Goal: Information Seeking & Learning: Learn about a topic

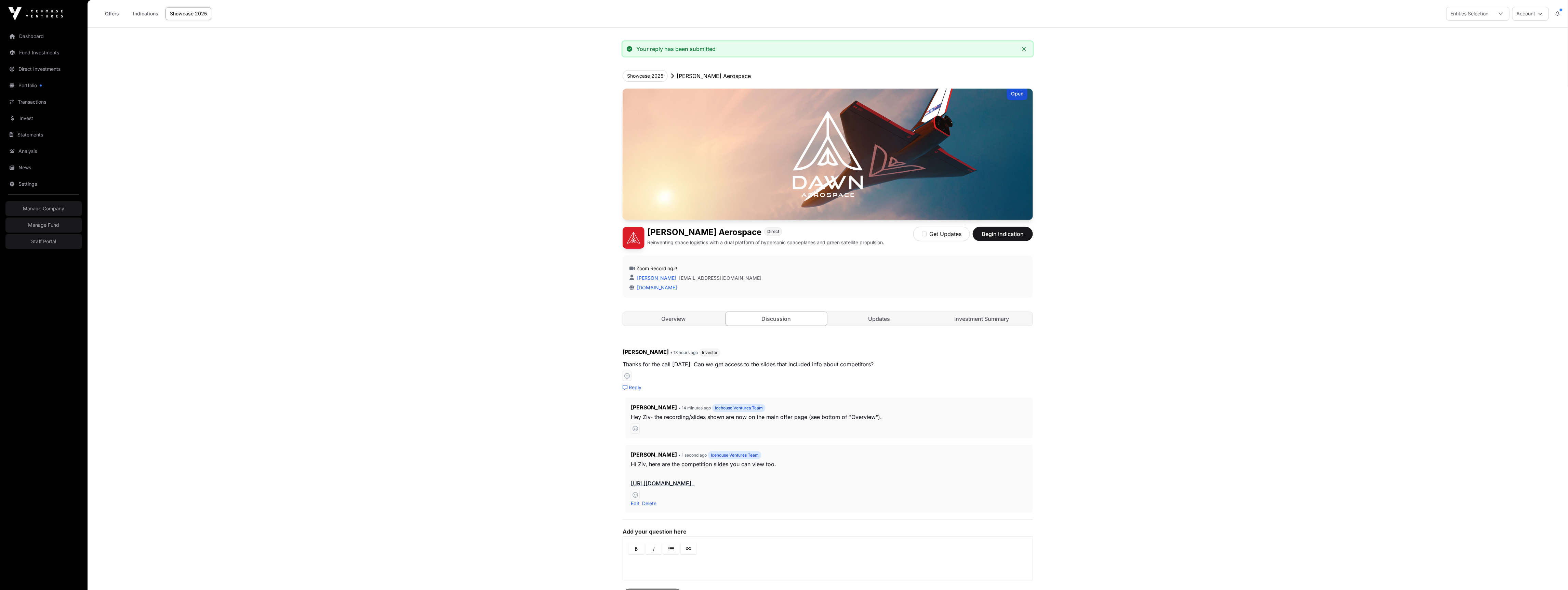
click at [192, 18] on link "Showcase 2025" at bounding box center [188, 13] width 46 height 13
click at [192, 13] on link "Showcase 2025" at bounding box center [188, 13] width 46 height 13
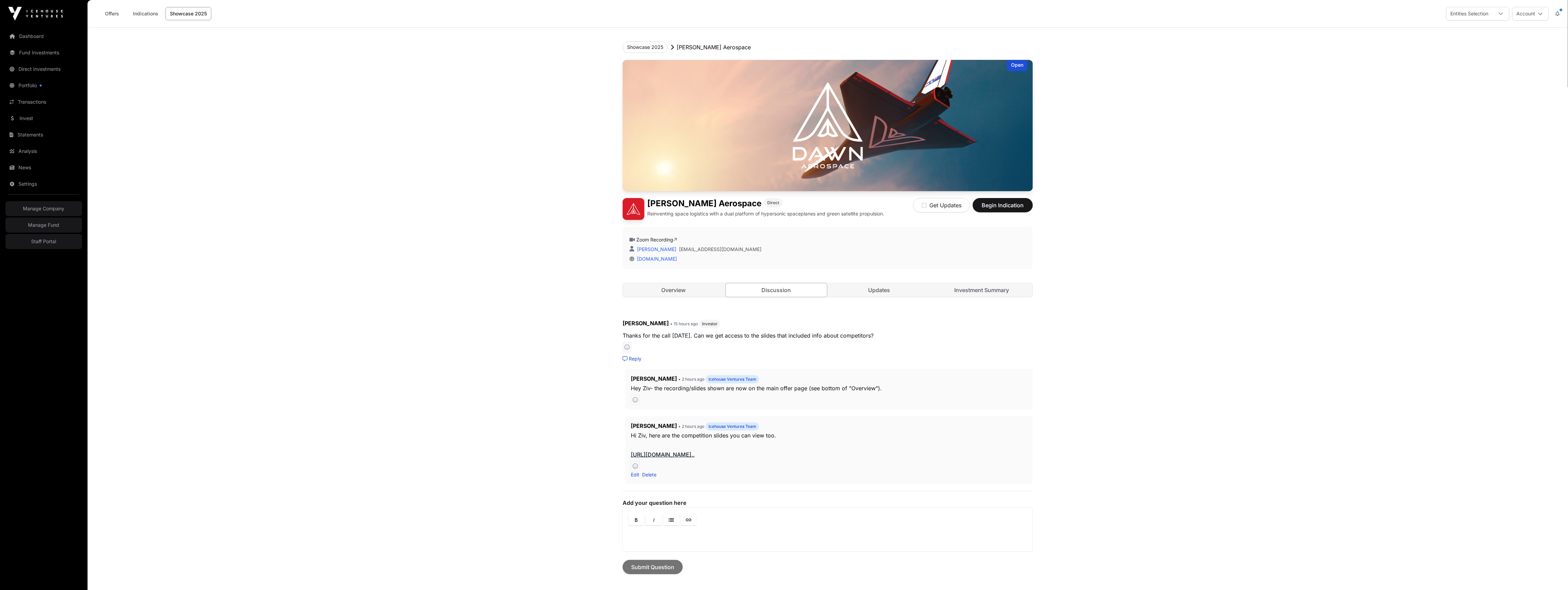
click at [195, 18] on link "Showcase 2025" at bounding box center [188, 13] width 46 height 13
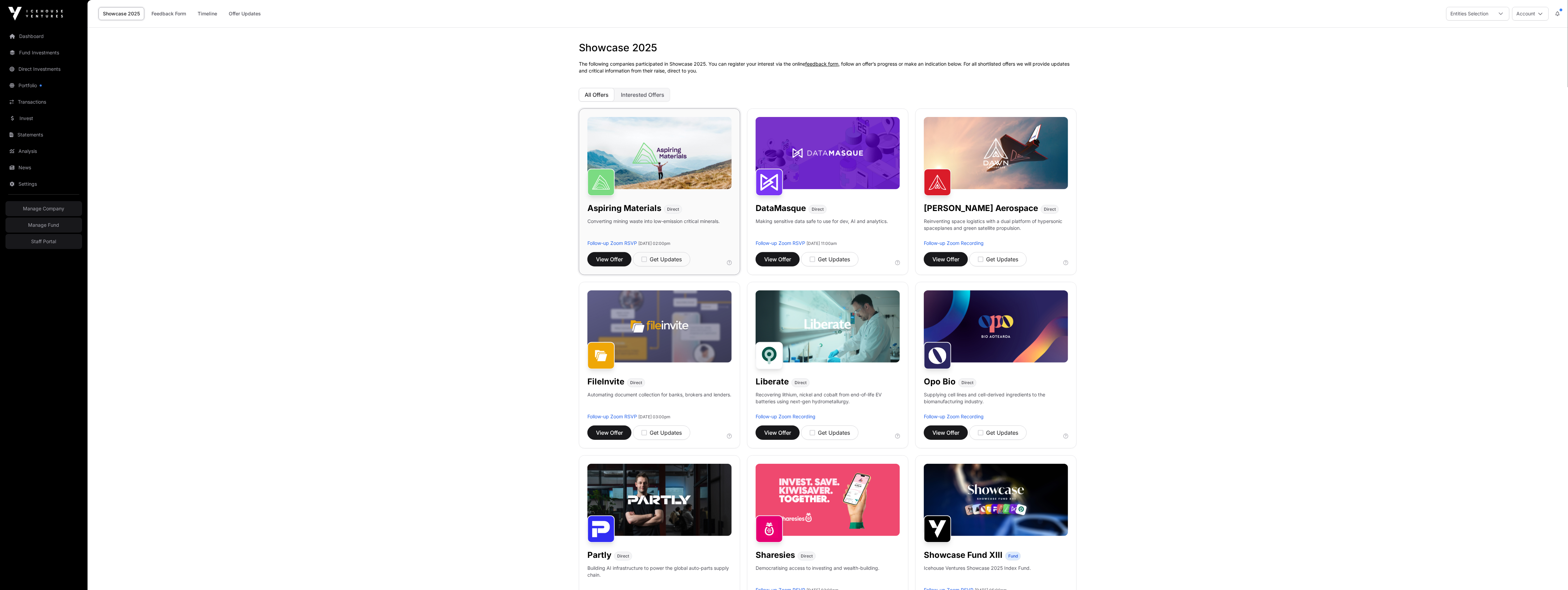
click at [697, 189] on img at bounding box center [659, 153] width 144 height 72
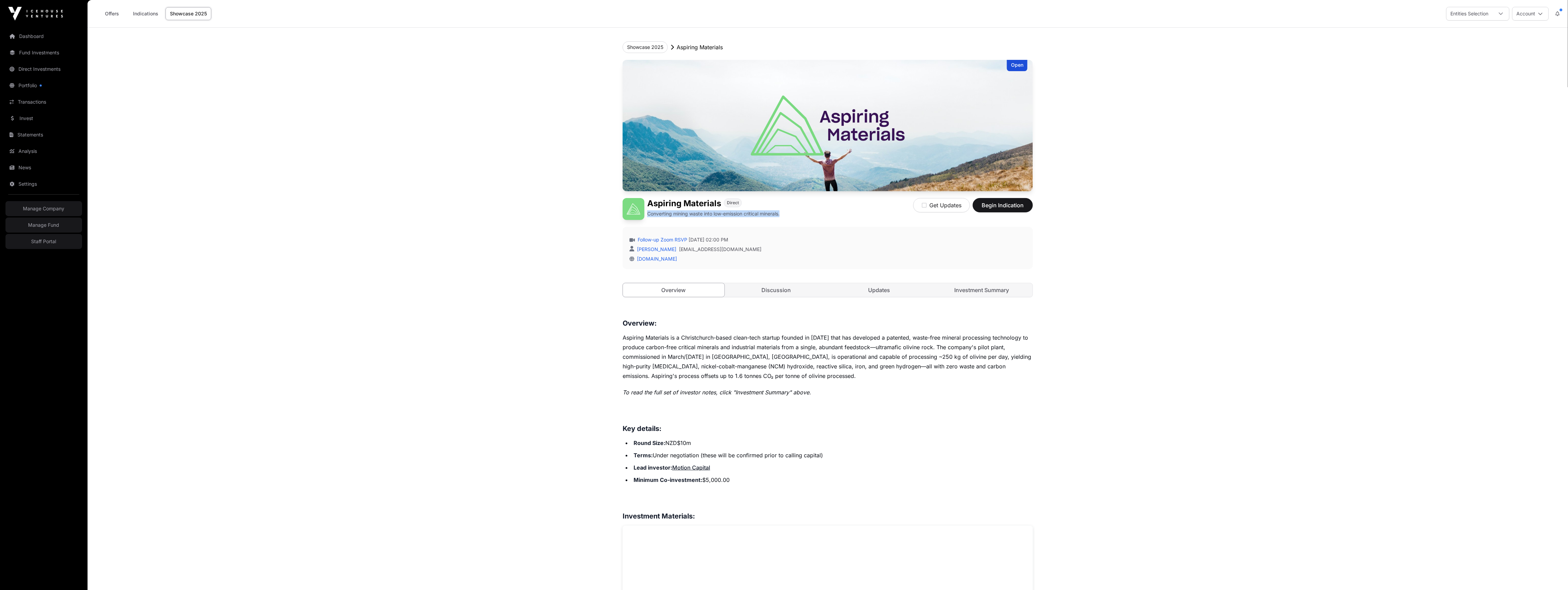
drag, startPoint x: 783, startPoint y: 214, endPoint x: 648, endPoint y: 215, distance: 135.0
click at [648, 215] on p "Converting mining waste into low-emission critical minerals." at bounding box center [713, 213] width 132 height 7
copy p "Converting mining waste into low-emission critical minerals."
